Goal: Transaction & Acquisition: Purchase product/service

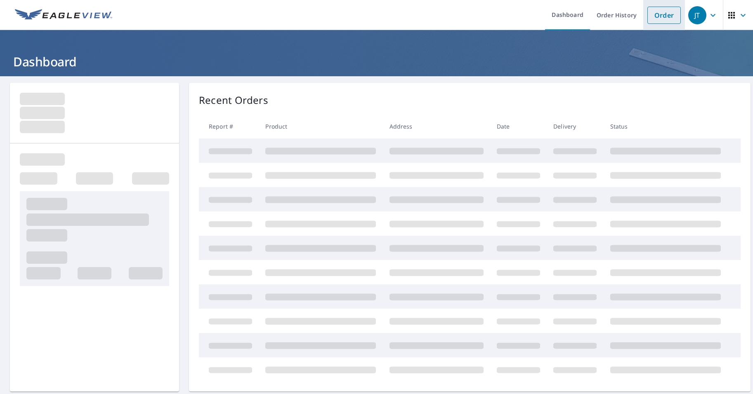
click at [659, 19] on link "Order" at bounding box center [663, 15] width 33 height 17
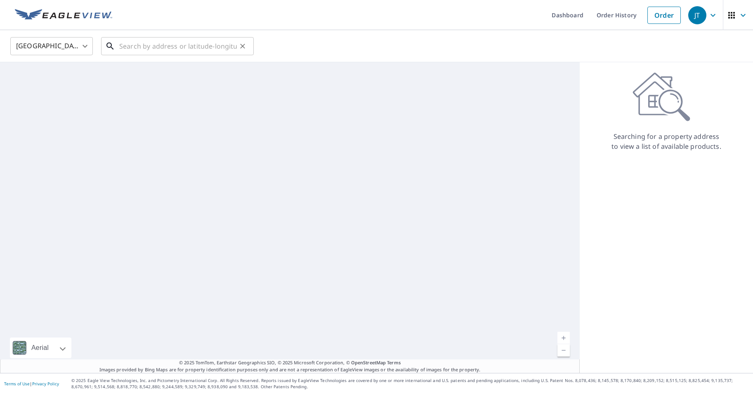
click at [155, 49] on input "text" at bounding box center [178, 46] width 118 height 23
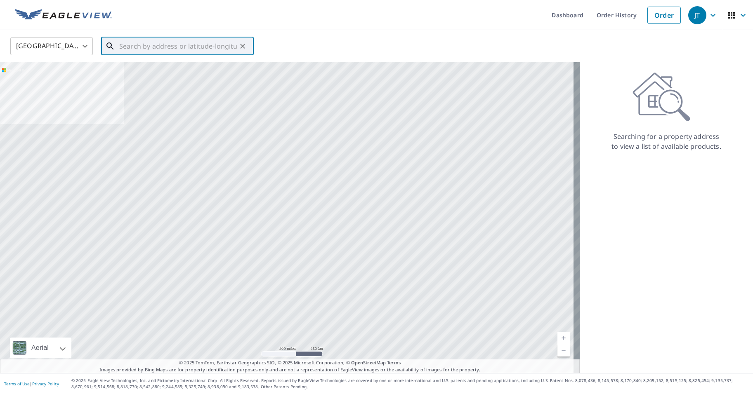
click at [160, 52] on input "text" at bounding box center [178, 46] width 118 height 23
paste input "[STREET_ADDRESS]"
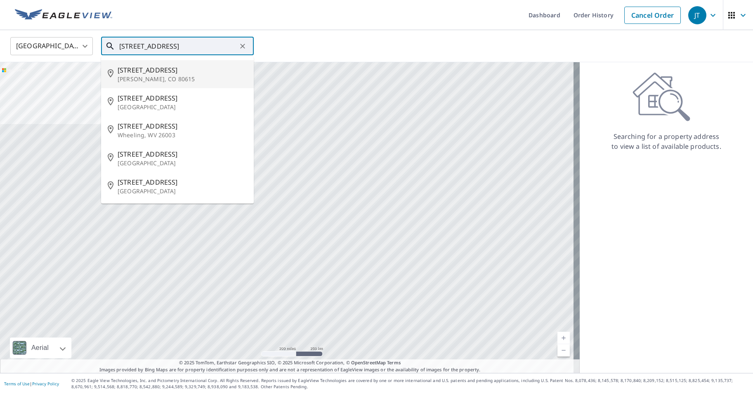
click at [192, 69] on span "[STREET_ADDRESS]" at bounding box center [182, 70] width 129 height 10
type input "[STREET_ADDRESS][PERSON_NAME]"
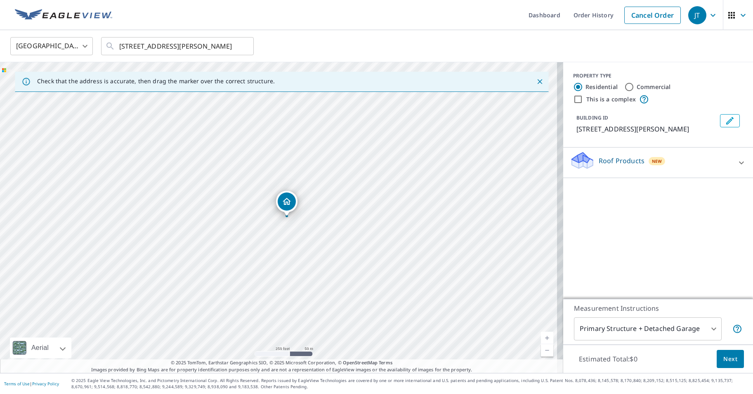
click at [610, 159] on p "Roof Products" at bounding box center [621, 161] width 46 height 10
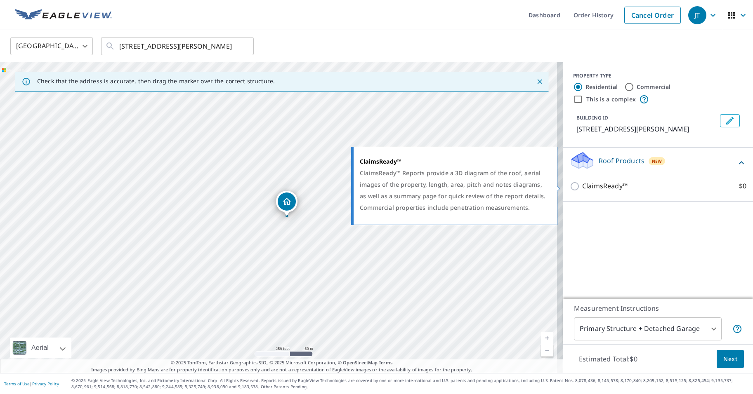
click at [572, 187] on input "ClaimsReady™ $0" at bounding box center [576, 186] width 12 height 10
checkbox input "true"
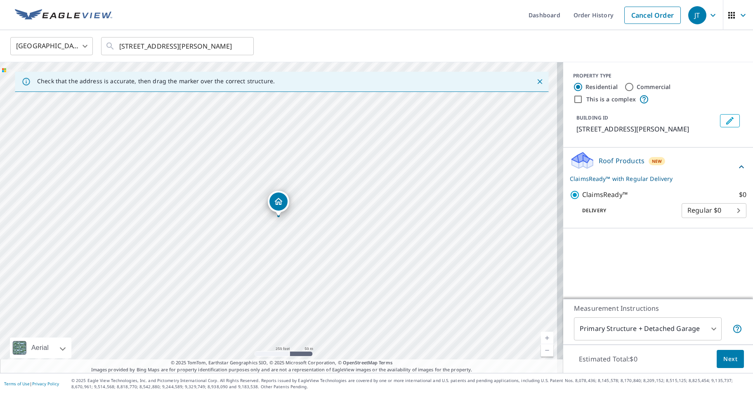
click at [731, 362] on button "Next" at bounding box center [729, 359] width 27 height 19
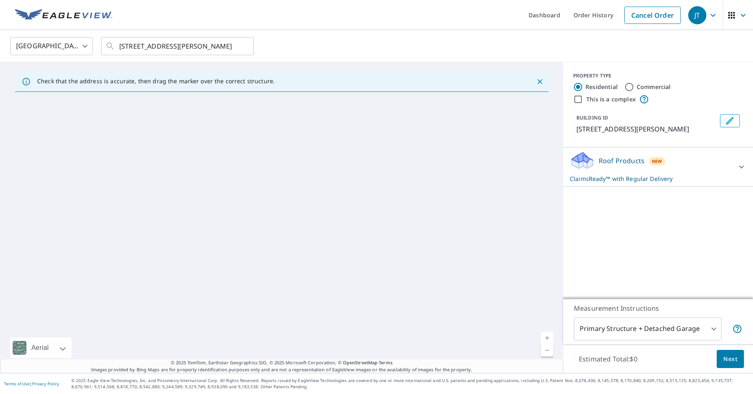
click at [706, 173] on div "Roof Products New ClaimsReady™ with Regular Delivery" at bounding box center [651, 167] width 162 height 32
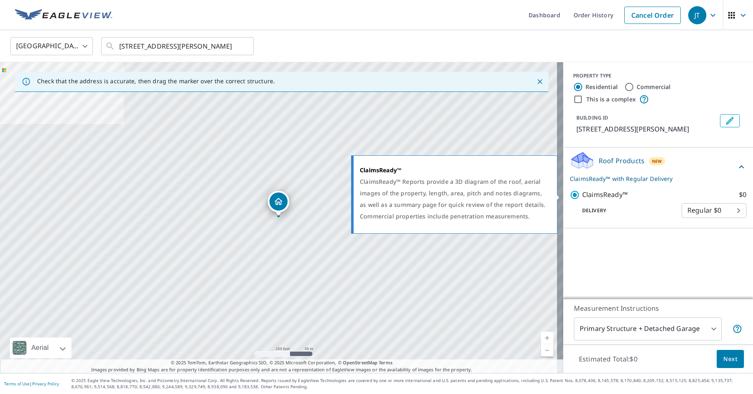
click at [572, 193] on input "ClaimsReady™ $0" at bounding box center [576, 195] width 12 height 10
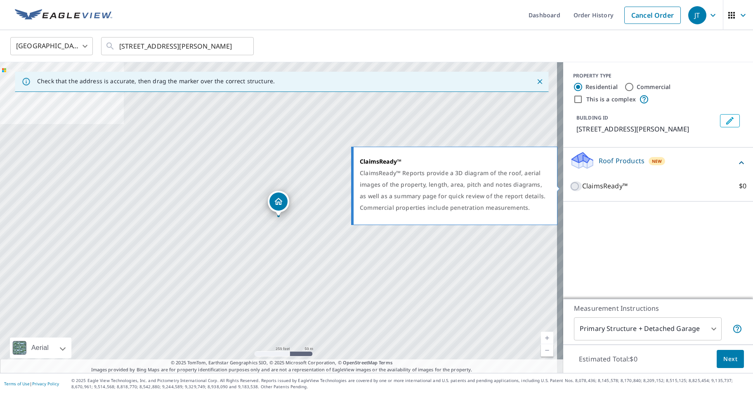
click at [570, 183] on input "ClaimsReady™ $0" at bounding box center [576, 186] width 12 height 10
checkbox input "true"
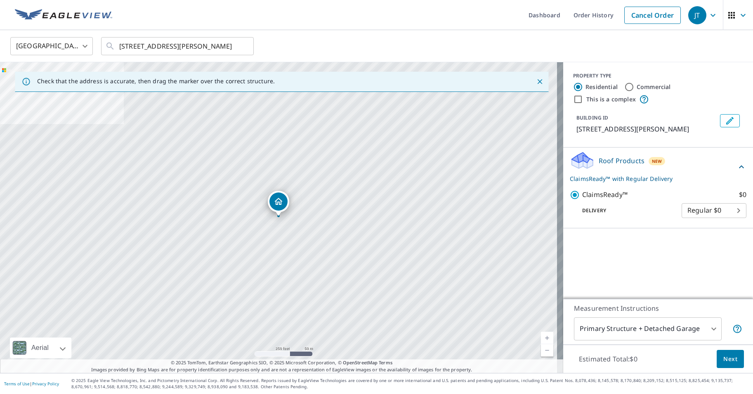
click at [723, 362] on span "Next" at bounding box center [730, 359] width 14 height 10
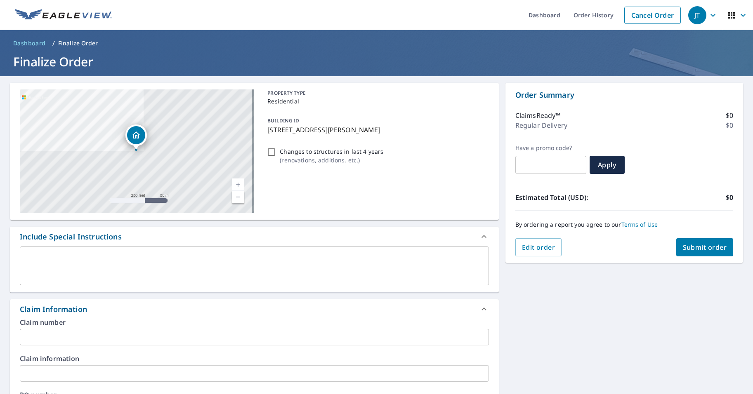
click at [684, 243] on button "Submit order" at bounding box center [704, 247] width 57 height 18
